Goal: Check status: Check status

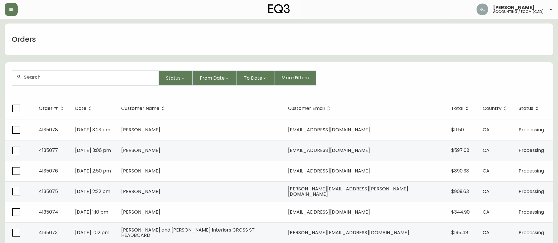
click at [220, 38] on div "Orders" at bounding box center [279, 40] width 549 height 32
click at [216, 45] on div "Orders" at bounding box center [279, 40] width 549 height 32
click at [366, 38] on div "Orders" at bounding box center [279, 40] width 549 height 32
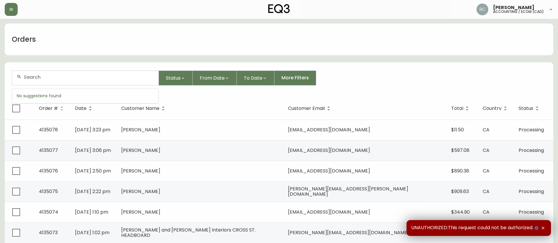
click at [124, 79] on input "text" at bounding box center [89, 77] width 130 height 6
paste input "4135009"
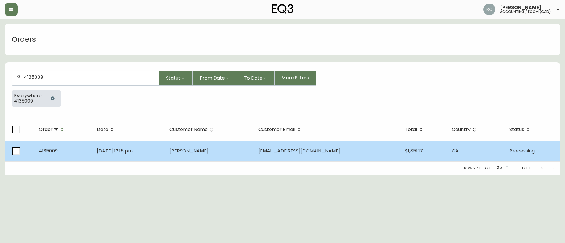
type input "4135009"
click at [193, 145] on td "Sunmoon Yu" at bounding box center [209, 151] width 89 height 21
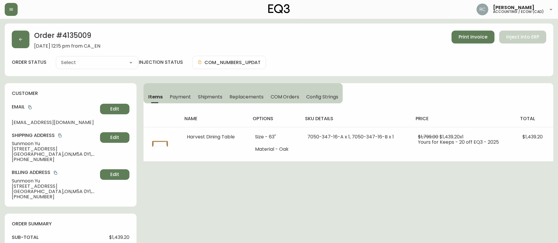
type input "Processing"
select select "PROCESSING"
click at [232, 214] on div "Order # 4135009 September 1, 2025 at 12:15 pm from CA_EN Print Invoice Inject i…" at bounding box center [279, 233] width 549 height 419
drag, startPoint x: 228, startPoint y: 203, endPoint x: 219, endPoint y: 200, distance: 9.5
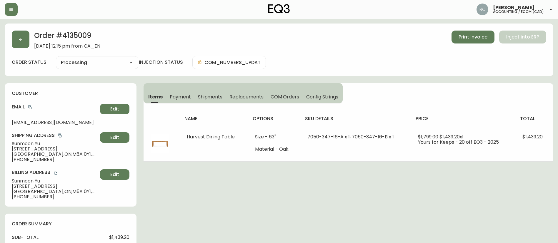
click at [228, 203] on div "Order # 4135009 September 1, 2025 at 12:15 pm from CA_EN Print Invoice Inject i…" at bounding box center [279, 233] width 549 height 419
click at [222, 201] on div "Order # 4135009 September 1, 2025 at 12:15 pm from CA_EN Print Invoice Inject i…" at bounding box center [279, 233] width 549 height 419
click at [245, 196] on div "Order # 4135009 September 1, 2025 at 12:15 pm from CA_EN Print Invoice Inject i…" at bounding box center [279, 233] width 549 height 419
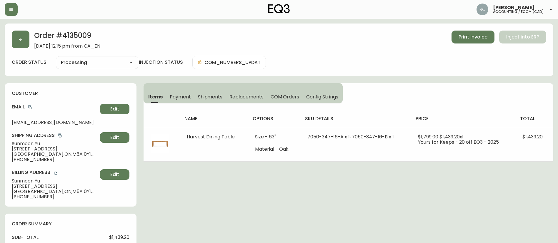
click at [234, 192] on div "Order # 4135009 September 1, 2025 at 12:15 pm from CA_EN Print Invoice Inject i…" at bounding box center [279, 233] width 549 height 419
click at [240, 187] on div "Order # 4135009 September 1, 2025 at 12:15 pm from CA_EN Print Invoice Inject i…" at bounding box center [279, 233] width 549 height 419
click at [237, 192] on div "Order # 4135009 September 1, 2025 at 12:15 pm from CA_EN Print Invoice Inject i…" at bounding box center [279, 233] width 549 height 419
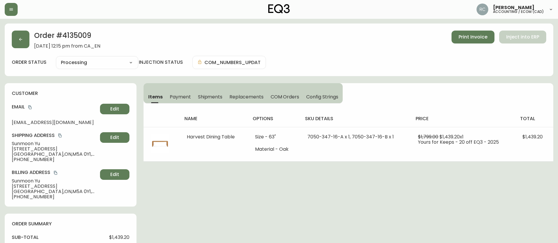
click at [344, 60] on div "order status Processing Cancelled Fully Shipped Processing Partially Shipped in…" at bounding box center [279, 62] width 535 height 13
click at [244, 176] on div "Order # 4135009 September 1, 2025 at 12:15 pm from CA_EN Print Invoice Inject i…" at bounding box center [279, 233] width 549 height 419
click at [115, 84] on div "customer Email sunmoon.yu@berkeley.edu Edit Shipping Address Sunmoon Yu 111-100…" at bounding box center [71, 145] width 132 height 124
click at [187, 200] on div "Order # 4135009 September 1, 2025 at 12:15 pm from CA_EN Print Invoice Inject i…" at bounding box center [279, 233] width 549 height 419
